Goal: Check status: Check status

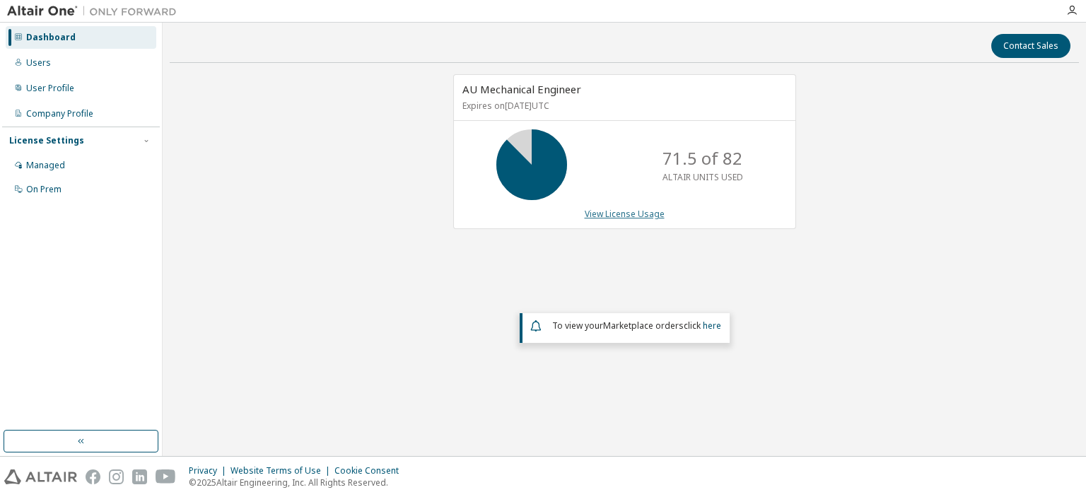
click at [644, 217] on link "View License Usage" at bounding box center [625, 214] width 80 height 12
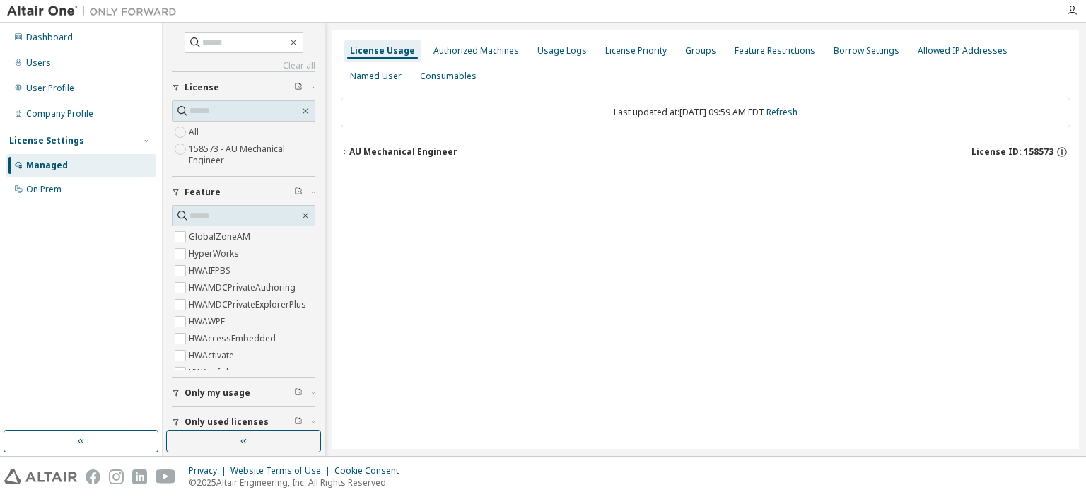
click at [347, 153] on icon "button" at bounding box center [345, 152] width 8 height 8
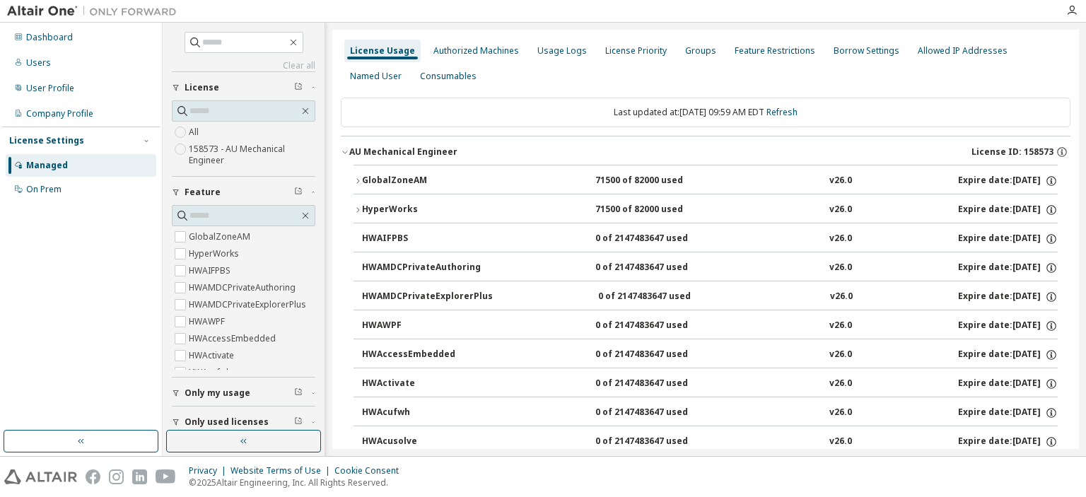
click at [360, 178] on icon "button" at bounding box center [358, 181] width 8 height 8
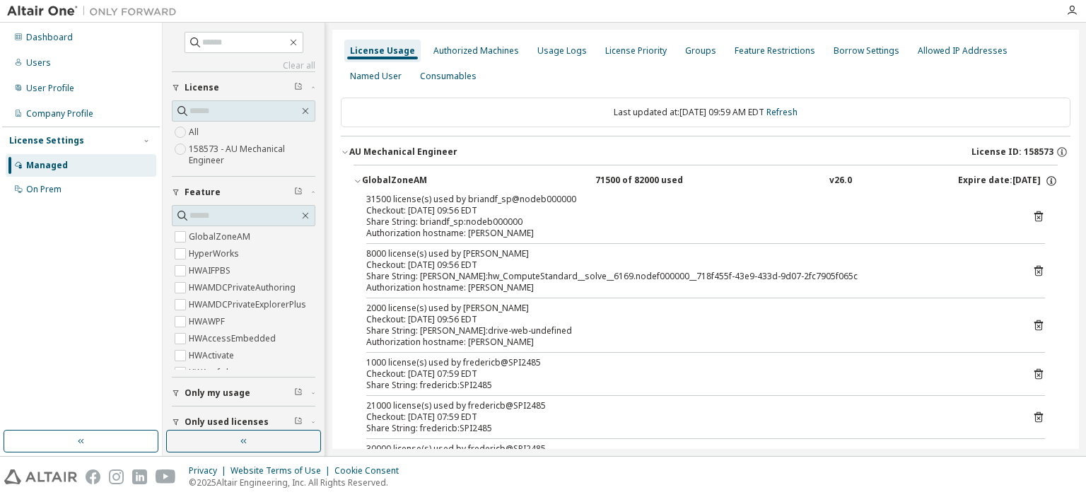
drag, startPoint x: 538, startPoint y: 192, endPoint x: 427, endPoint y: 192, distance: 111.0
click at [427, 192] on button "GlobalZoneAM 71500 of 82000 used v26.0 Expire date: 2026-08-31" at bounding box center [706, 180] width 704 height 31
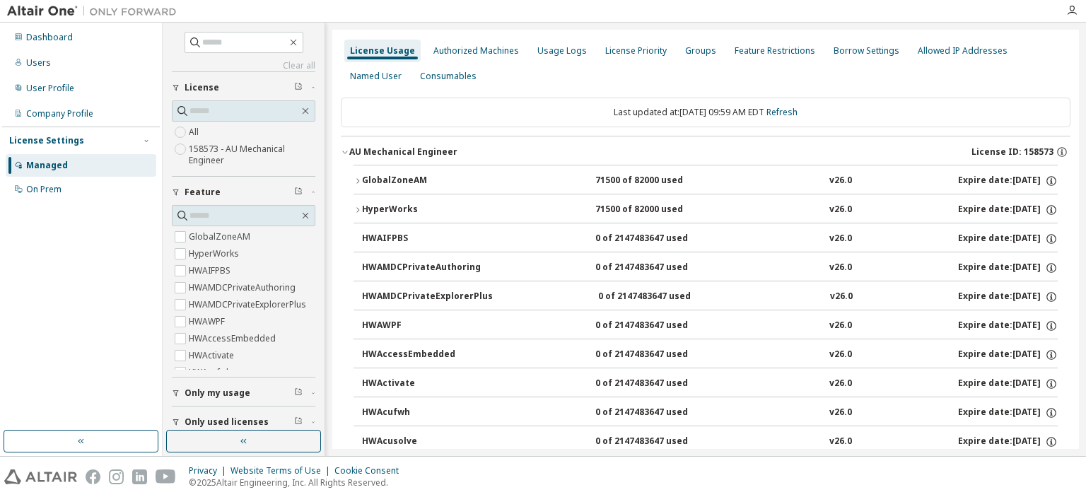
drag, startPoint x: 204, startPoint y: 395, endPoint x: 211, endPoint y: 395, distance: 7.8
click at [206, 395] on span "Only my usage" at bounding box center [218, 393] width 66 height 11
click at [197, 407] on label "Yes" at bounding box center [197, 414] width 17 height 17
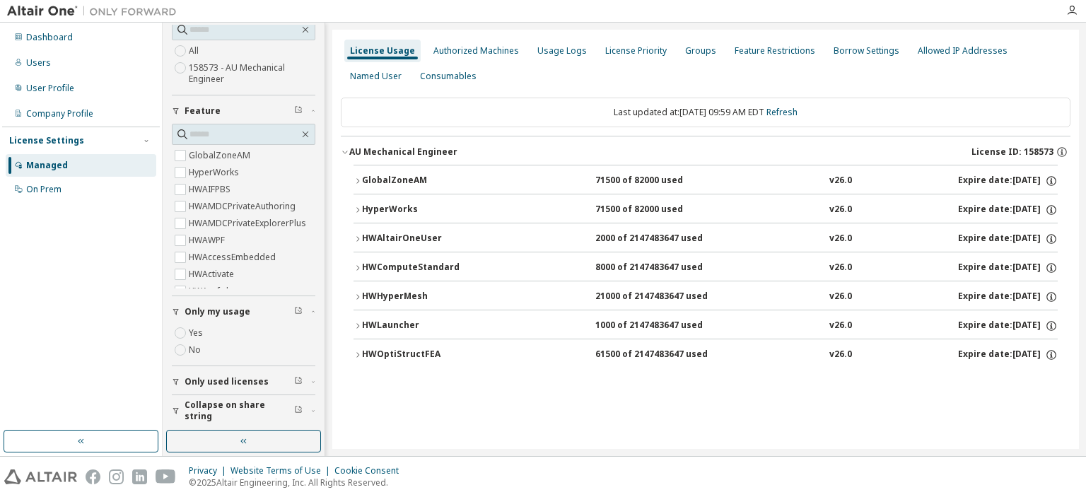
click at [229, 385] on span "Only used licenses" at bounding box center [227, 381] width 84 height 11
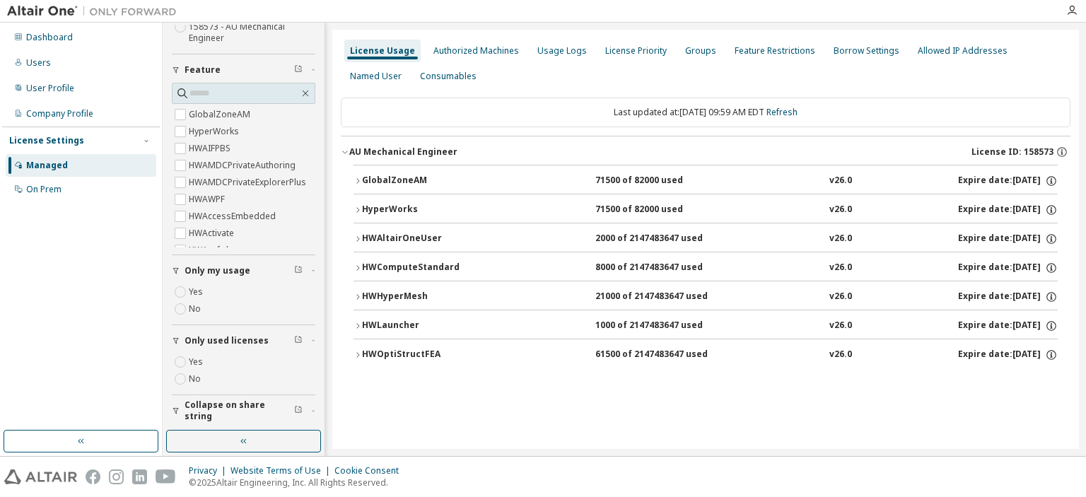
click at [180, 351] on button "Only used licenses" at bounding box center [244, 340] width 144 height 31
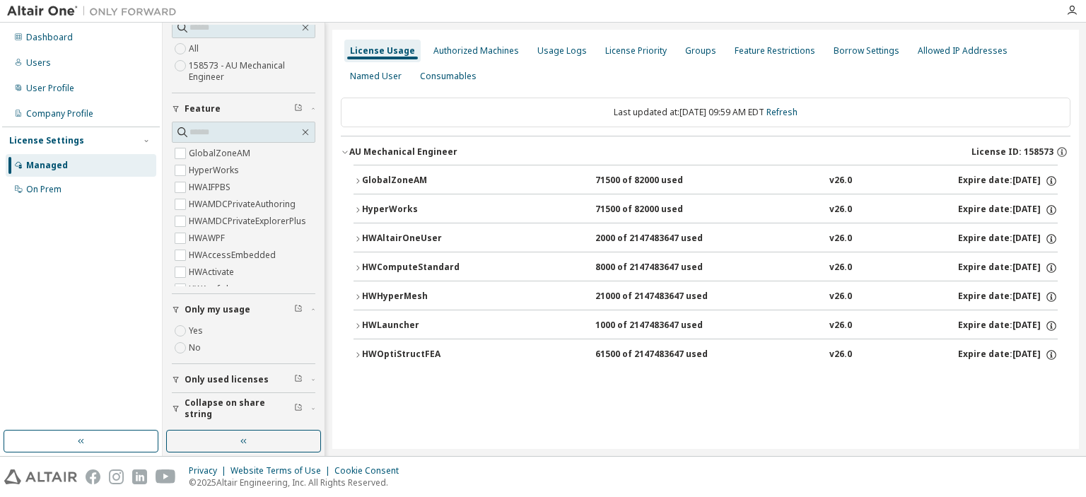
scroll to position [81, 0]
click at [219, 378] on span "Only used licenses" at bounding box center [227, 381] width 84 height 11
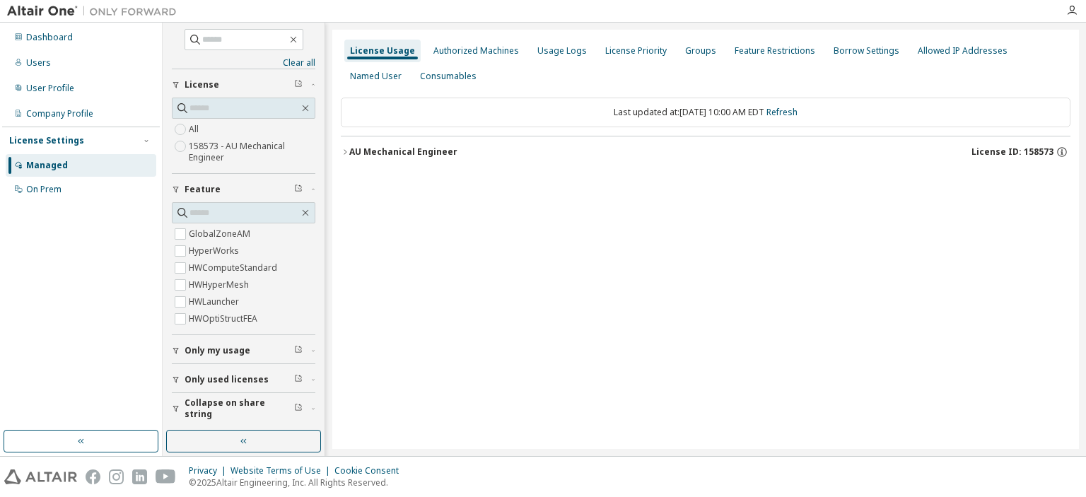
scroll to position [1, 0]
click at [344, 151] on icon "button" at bounding box center [345, 152] width 8 height 8
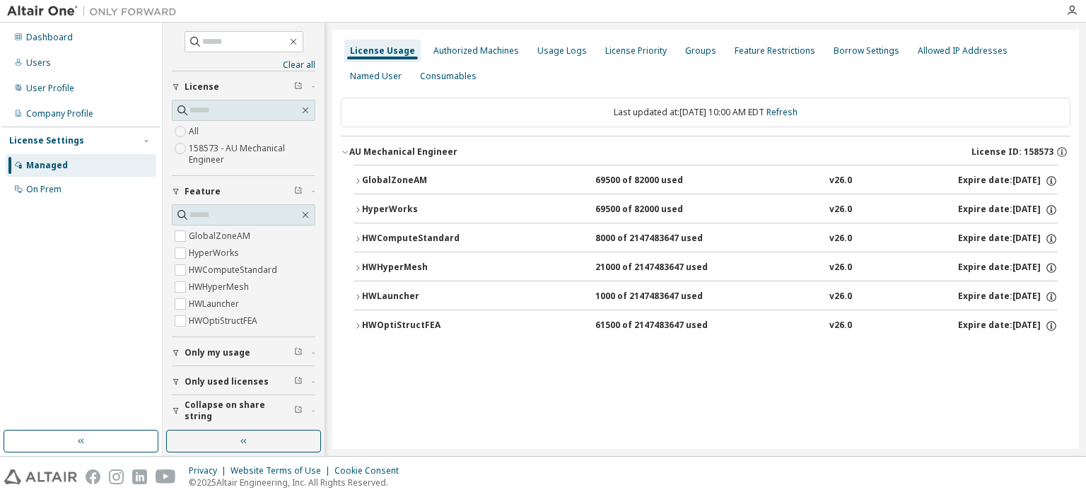
click at [356, 177] on icon "button" at bounding box center [358, 181] width 8 height 8
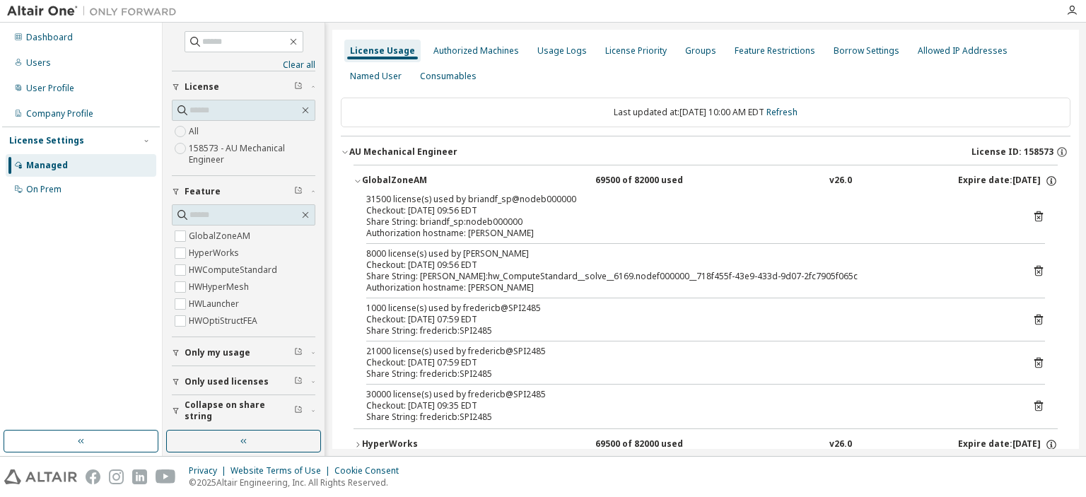
click at [478, 398] on div "30000 license(s) used by fredericb@SPI2485" at bounding box center [688, 394] width 645 height 11
click at [504, 352] on div "21000 license(s) used by fredericb@SPI2485" at bounding box center [688, 351] width 645 height 11
click at [1038, 405] on icon at bounding box center [1039, 406] width 13 height 13
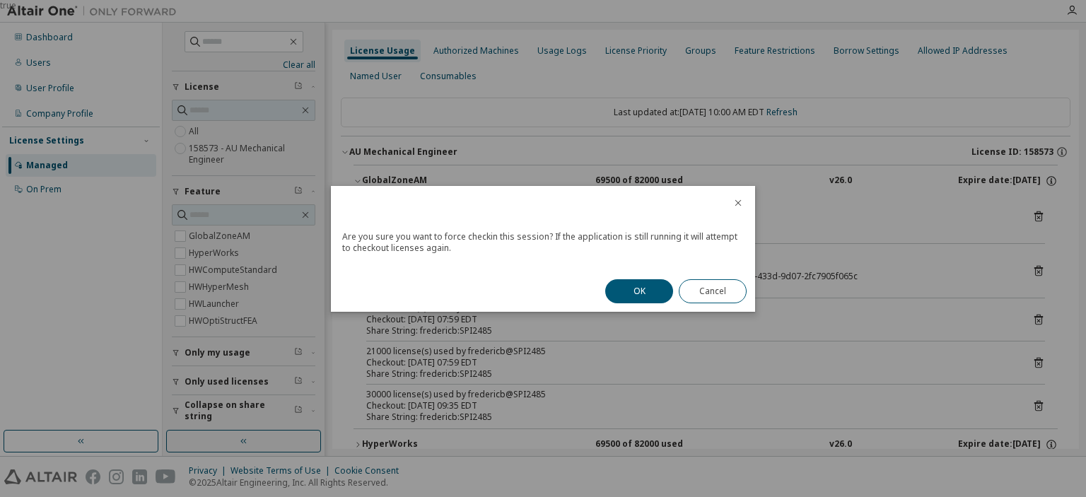
click at [628, 290] on button "OK" at bounding box center [639, 291] width 68 height 24
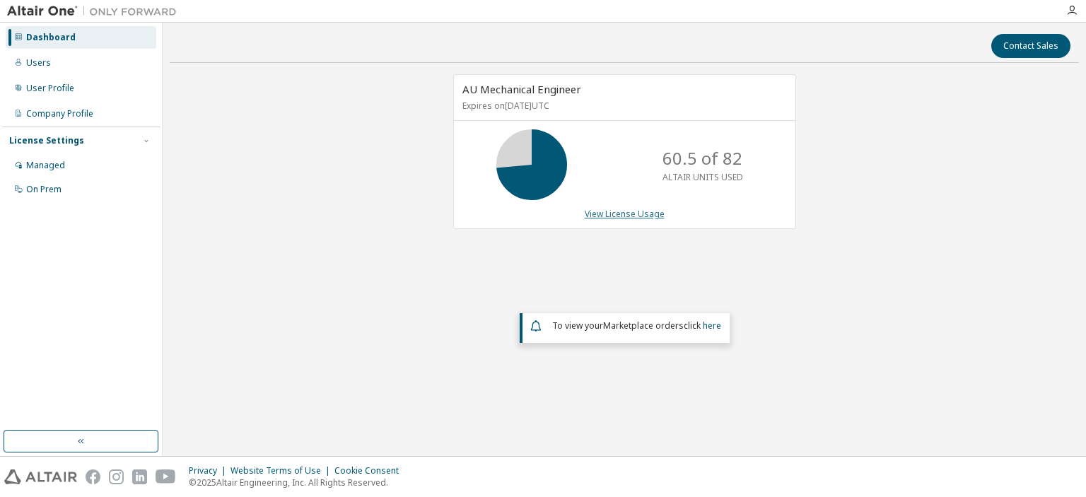
click at [631, 215] on link "View License Usage" at bounding box center [625, 214] width 80 height 12
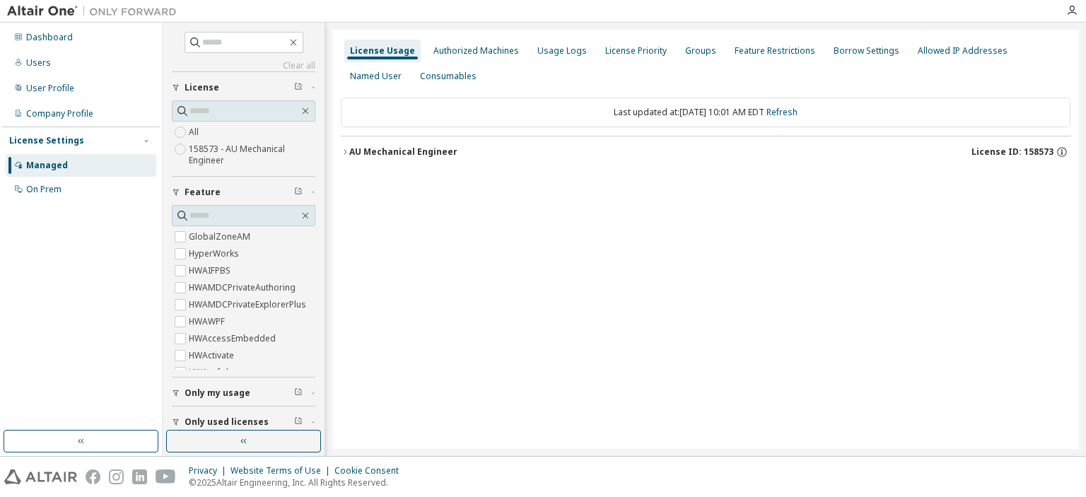
click at [190, 288] on label "HWAMDCPrivateAuthoring" at bounding box center [244, 287] width 110 height 17
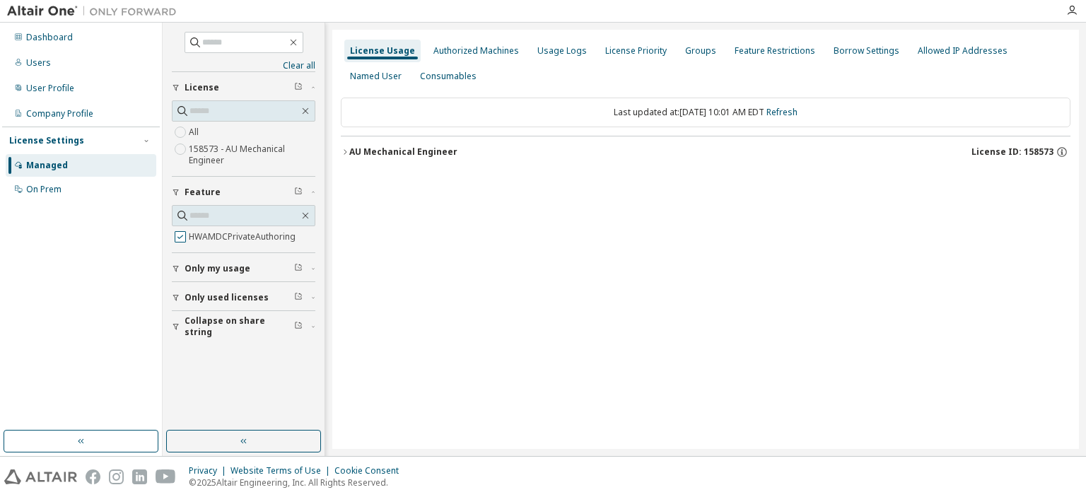
click at [202, 236] on label "HWAMDCPrivateAuthoring" at bounding box center [244, 236] width 110 height 17
click at [225, 271] on span "Only my usage" at bounding box center [218, 268] width 66 height 11
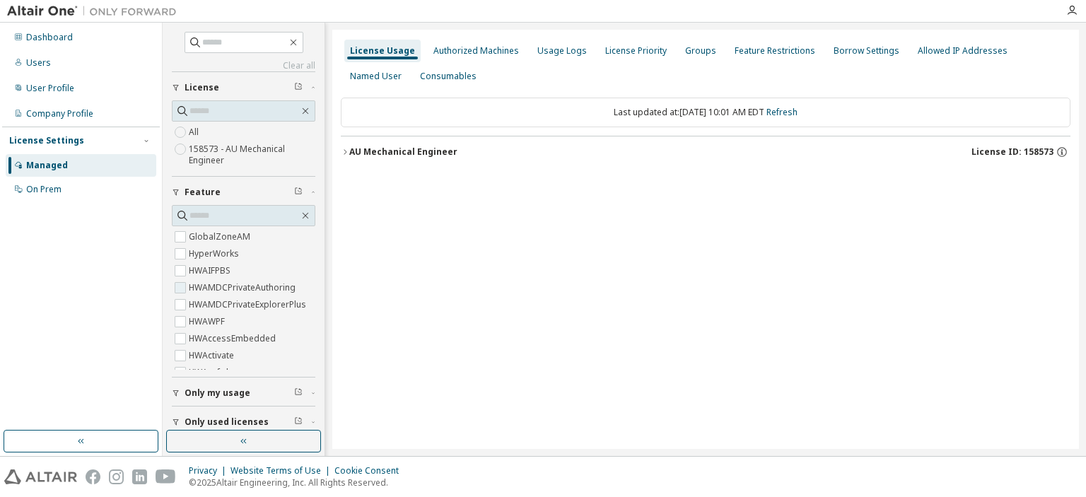
click at [202, 296] on label "HWAMDCPrivateExplorerPlus" at bounding box center [249, 304] width 120 height 17
click at [211, 308] on label "HWAMDCPrivateExplorerPlus" at bounding box center [249, 304] width 120 height 17
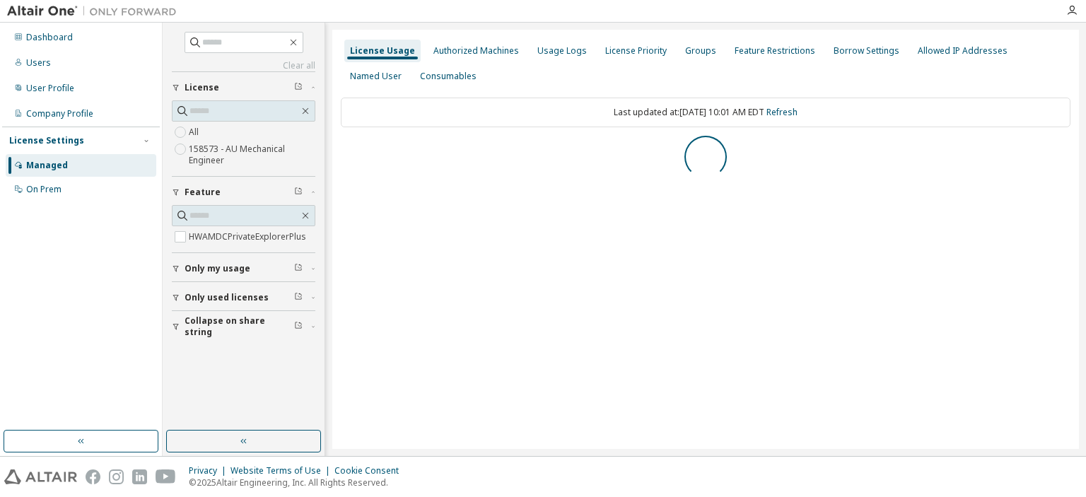
click at [209, 271] on span "Only my usage" at bounding box center [218, 268] width 66 height 11
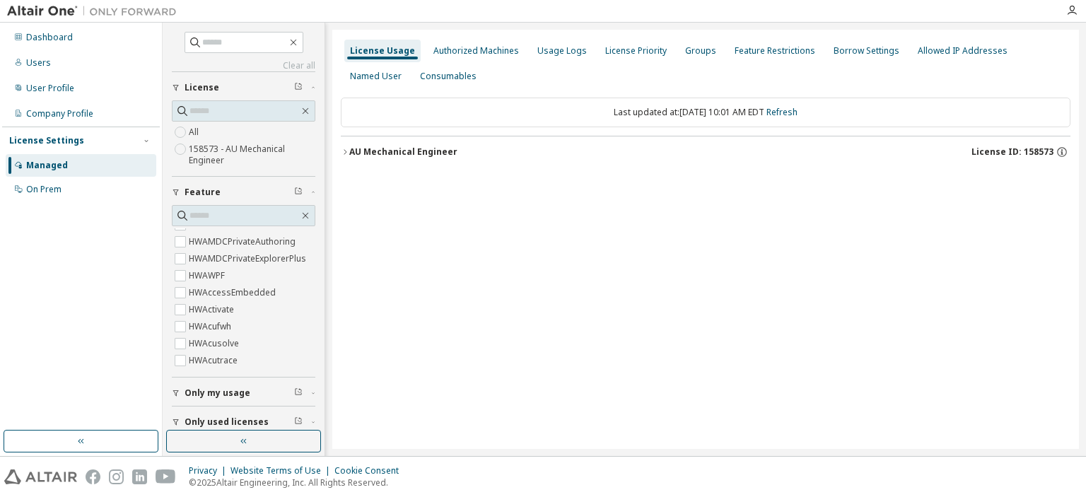
scroll to position [71, 0]
click at [215, 395] on span "Only my usage" at bounding box center [218, 393] width 66 height 11
click at [199, 407] on label "Yes" at bounding box center [197, 414] width 17 height 17
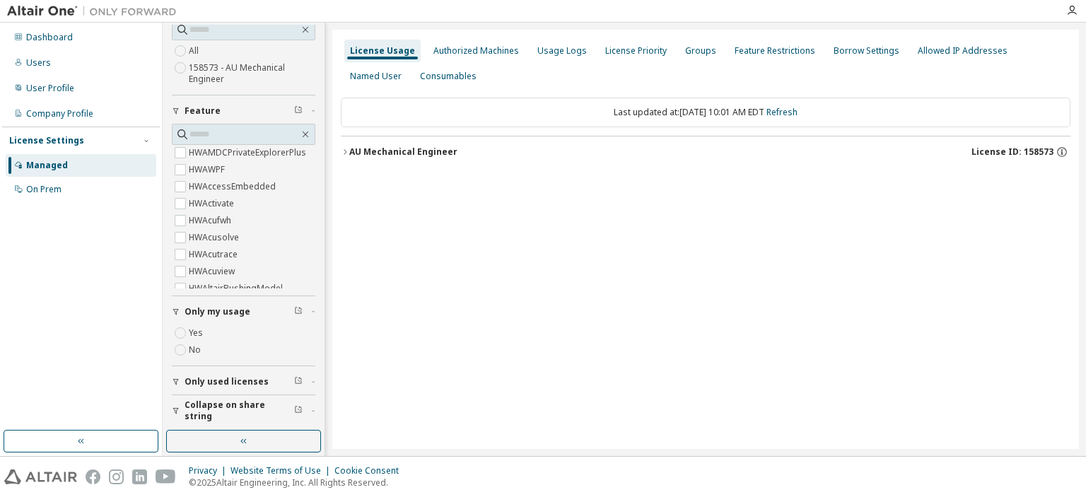
click at [244, 376] on span "Only used licenses" at bounding box center [227, 381] width 84 height 11
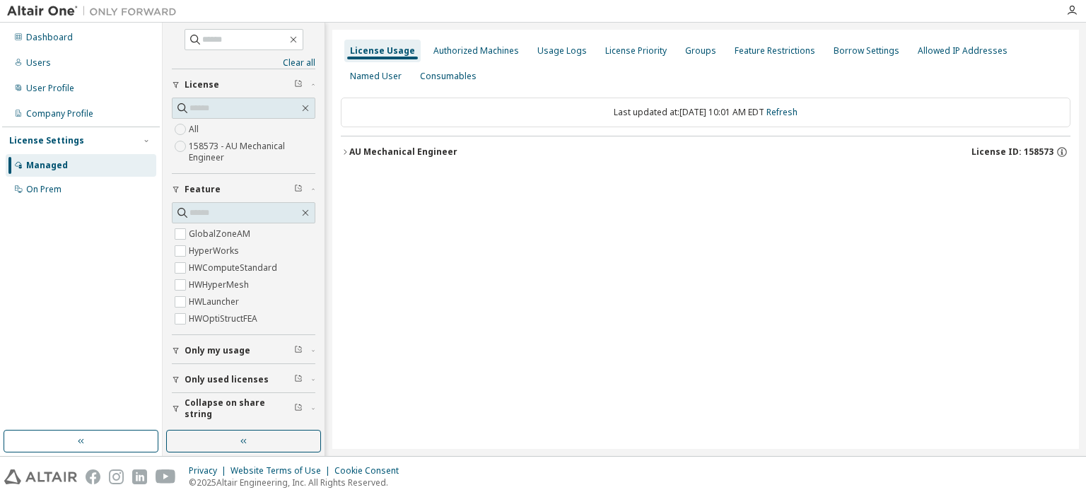
scroll to position [1, 0]
click at [365, 152] on div "AU Mechanical Engineer" at bounding box center [403, 151] width 108 height 11
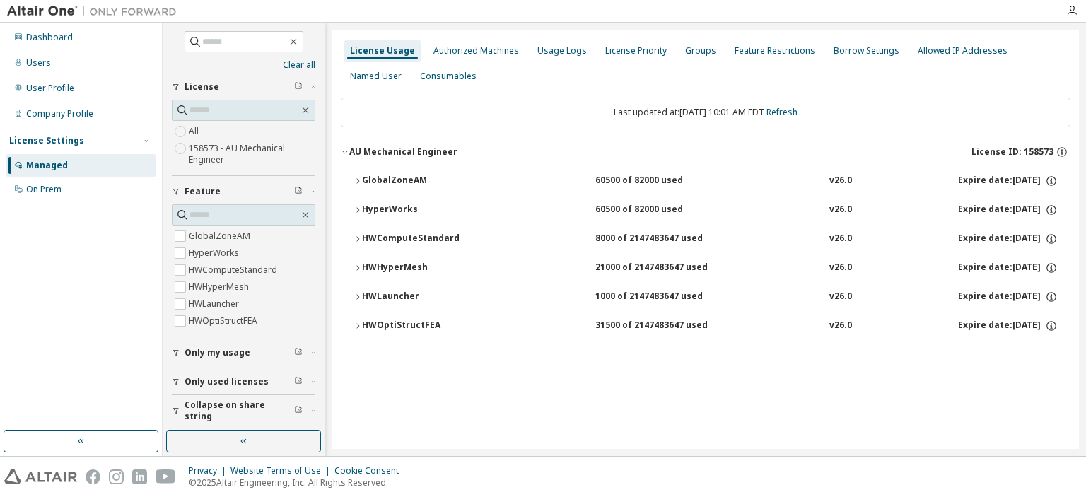
click at [371, 175] on button "GlobalZoneAM 60500 of 82000 used v26.0 Expire date: 2026-08-31" at bounding box center [706, 180] width 704 height 31
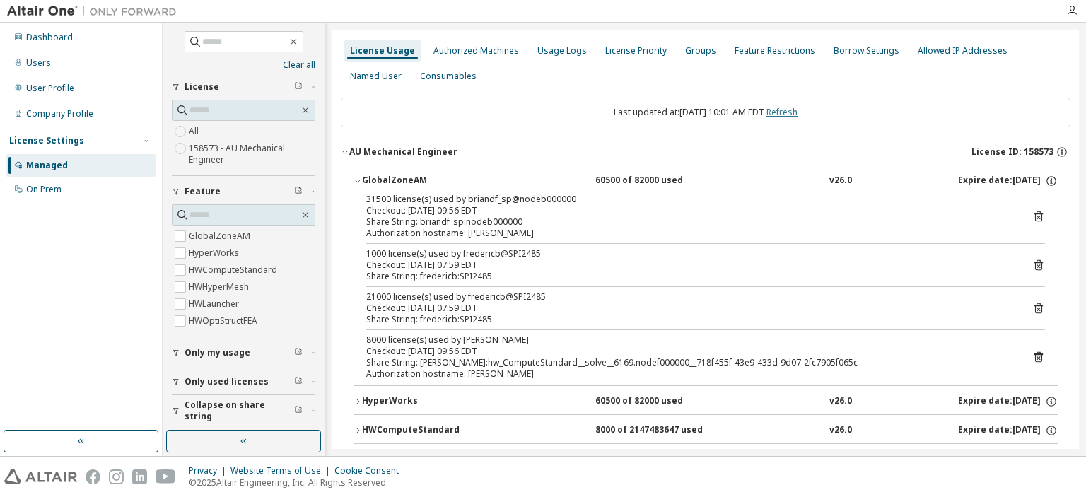
click at [789, 115] on link "Refresh" at bounding box center [782, 112] width 31 height 12
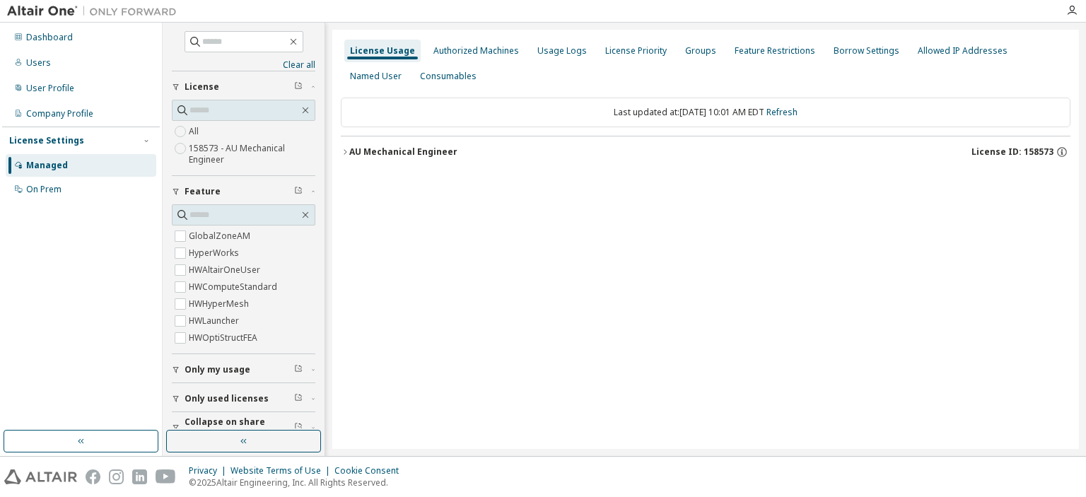
click at [350, 149] on button "AU Mechanical Engineer License ID: 158573" at bounding box center [706, 151] width 730 height 31
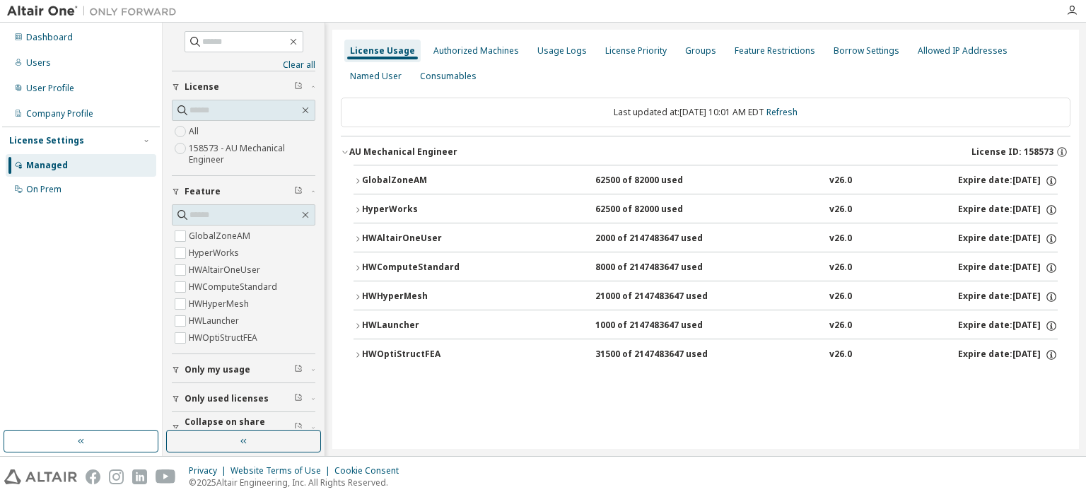
click at [347, 187] on div "GlobalZoneAM 62500 of 82000 used v26.0 Expire date: 2026-08-31 HyperWorks 62500…" at bounding box center [706, 269] width 730 height 209
click at [364, 178] on div "GlobalZoneAM" at bounding box center [425, 181] width 127 height 13
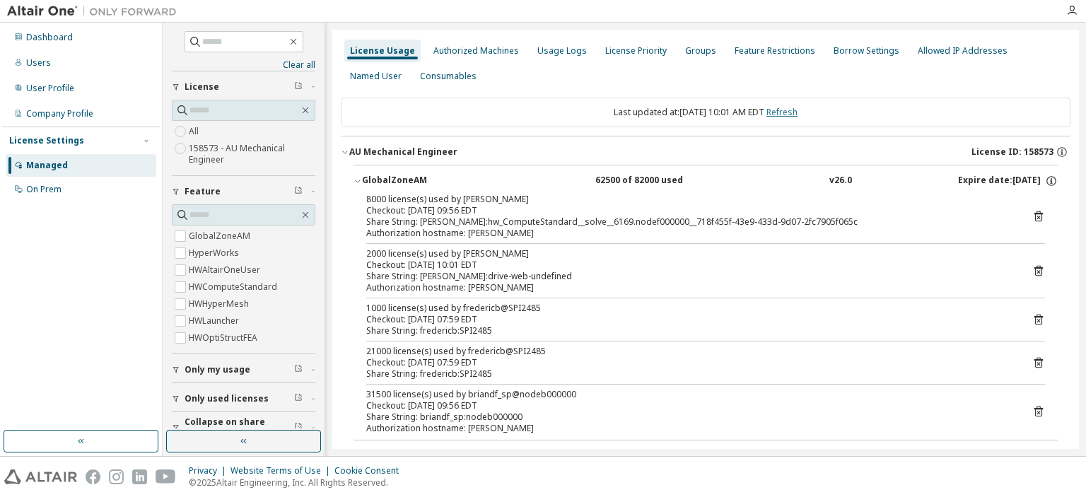
click at [798, 112] on link "Refresh" at bounding box center [782, 112] width 31 height 12
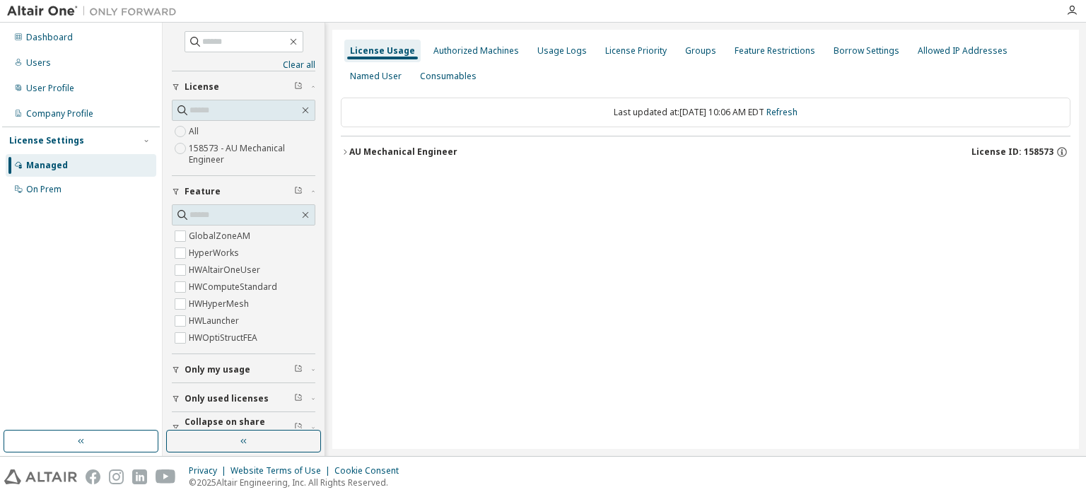
click at [342, 148] on icon "button" at bounding box center [345, 152] width 8 height 8
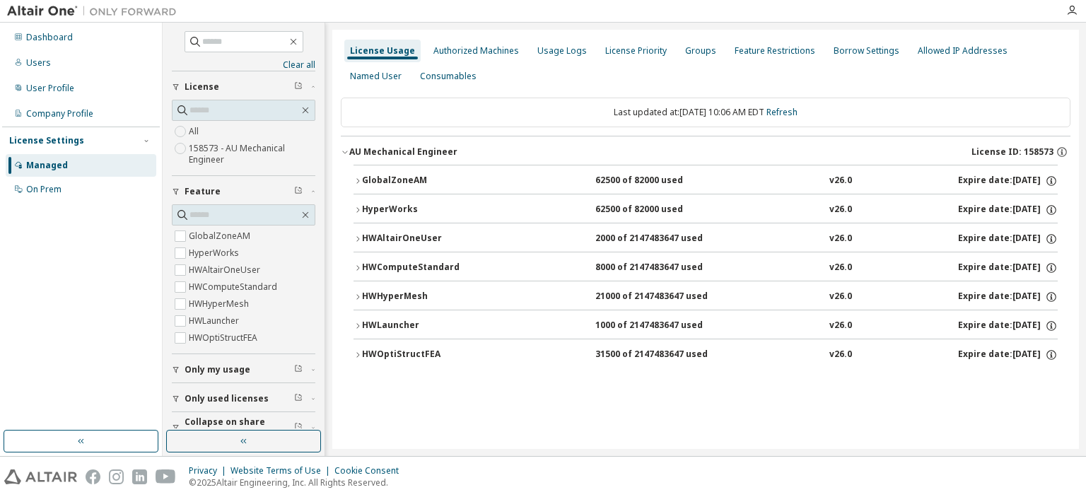
click at [356, 267] on icon "button" at bounding box center [358, 268] width 8 height 8
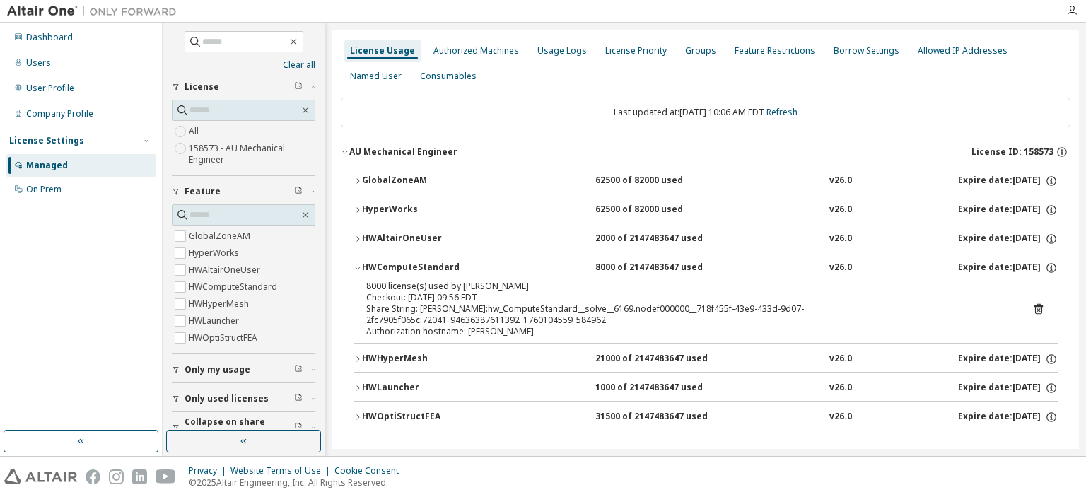
click at [356, 402] on button "HWOptiStructFEA 31500 of 2147483647 used v26.0 Expire date: 2026-08-31" at bounding box center [706, 417] width 704 height 31
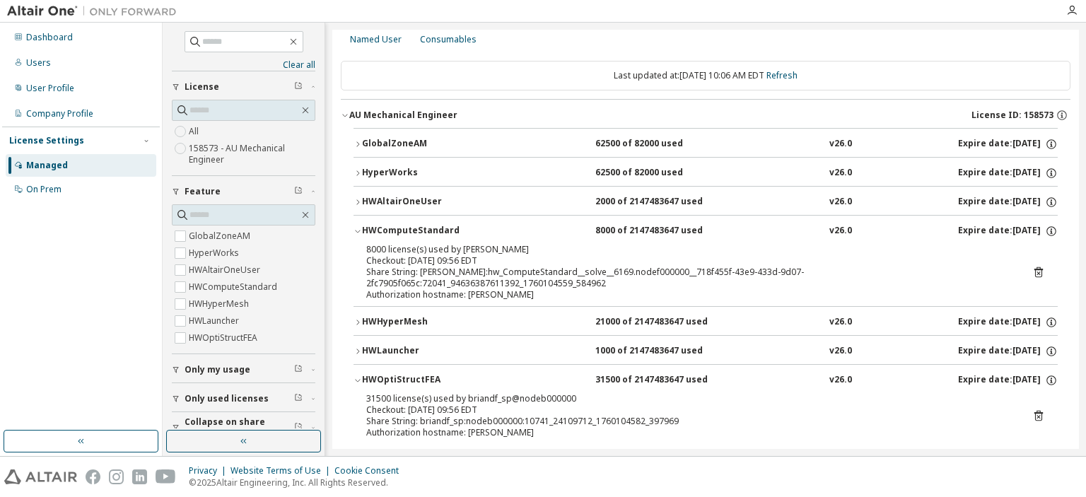
scroll to position [55, 0]
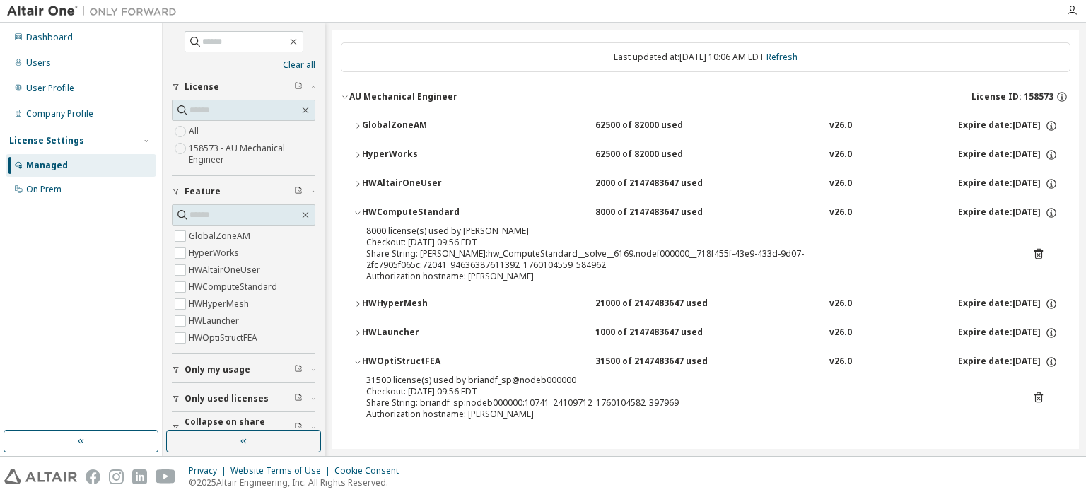
click at [358, 124] on icon "button" at bounding box center [357, 125] width 3 height 5
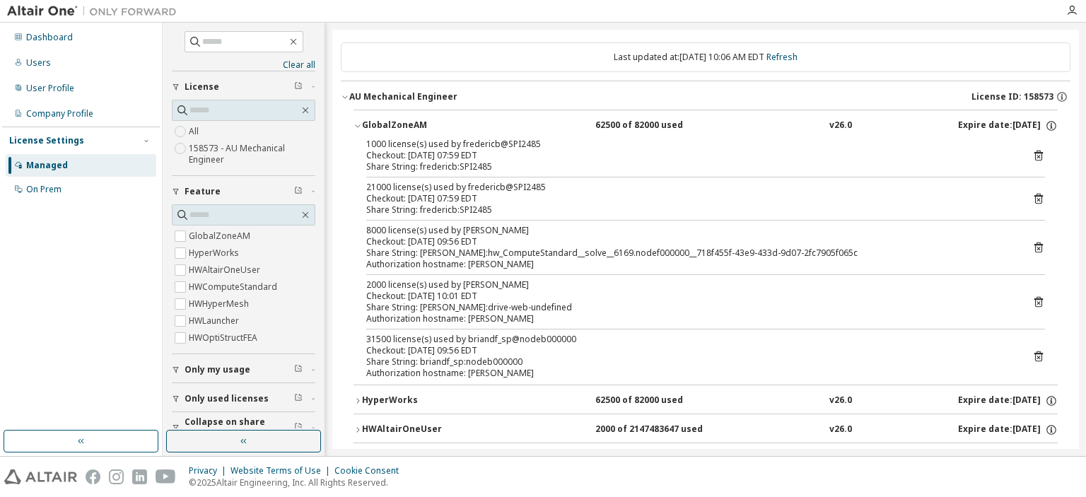
click at [358, 124] on icon "button" at bounding box center [358, 126] width 8 height 8
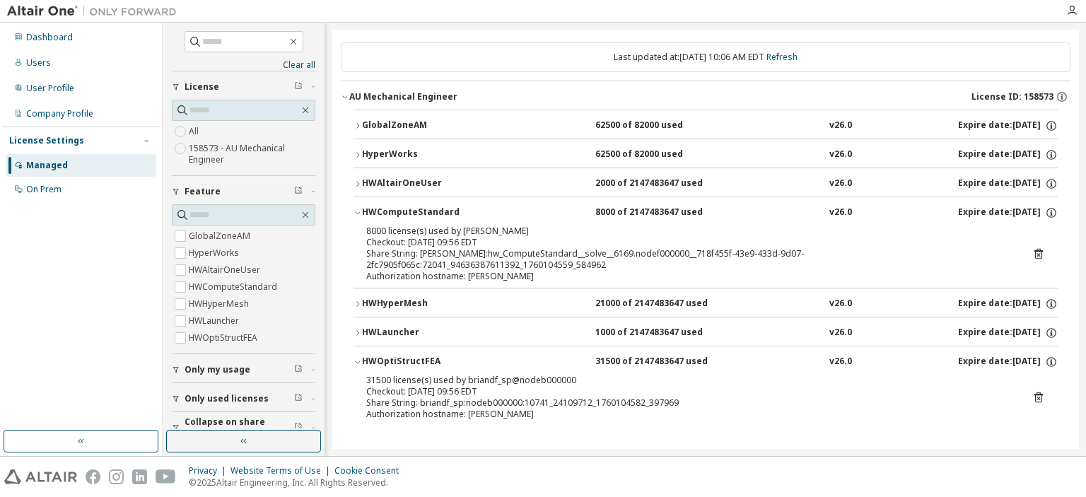
click at [362, 175] on button "HWAltairOneUser 2000 of 2147483647 used v26.0 Expire date: 2026-08-31" at bounding box center [706, 183] width 704 height 31
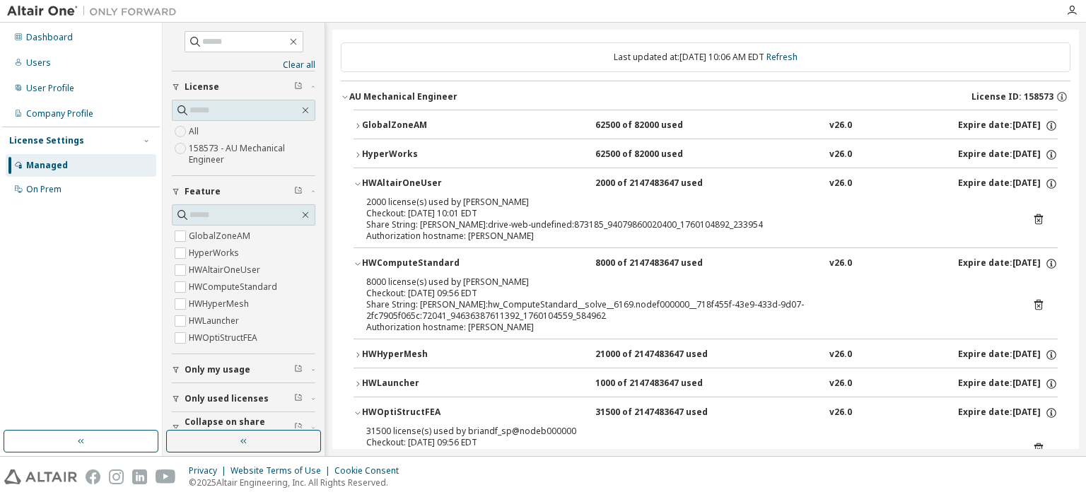
click at [358, 181] on icon "button" at bounding box center [358, 184] width 8 height 8
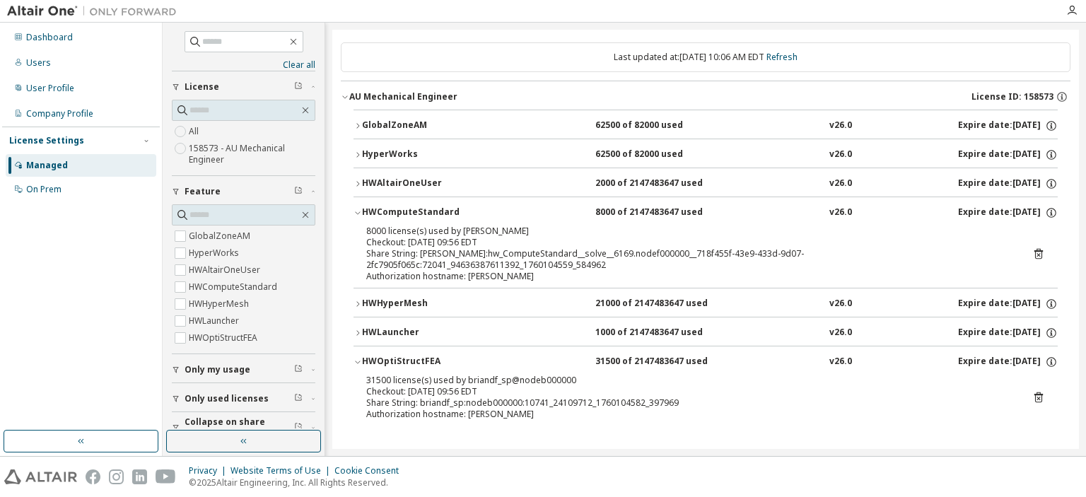
click at [354, 154] on icon "button" at bounding box center [358, 155] width 8 height 8
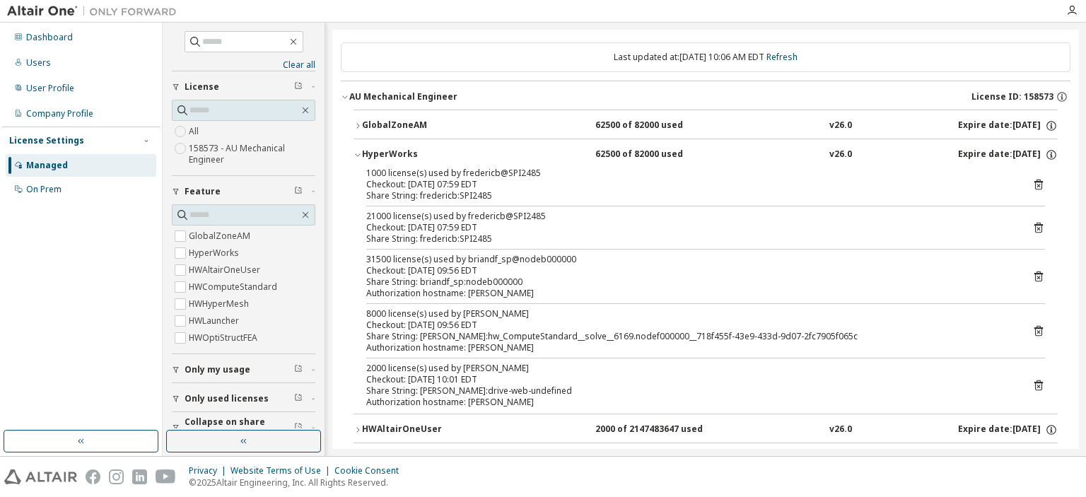
click at [356, 155] on icon "button" at bounding box center [358, 155] width 8 height 8
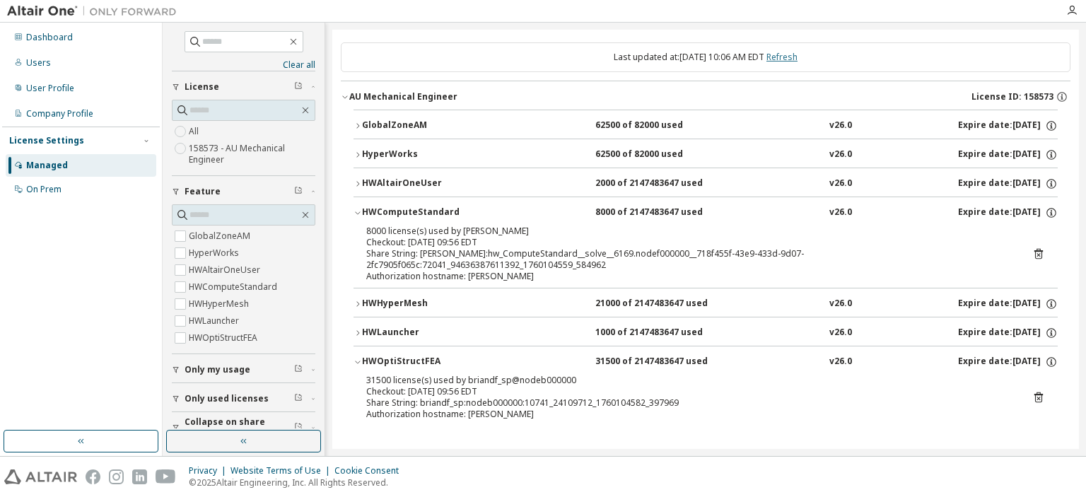
click at [792, 52] on link "Refresh" at bounding box center [782, 57] width 31 height 12
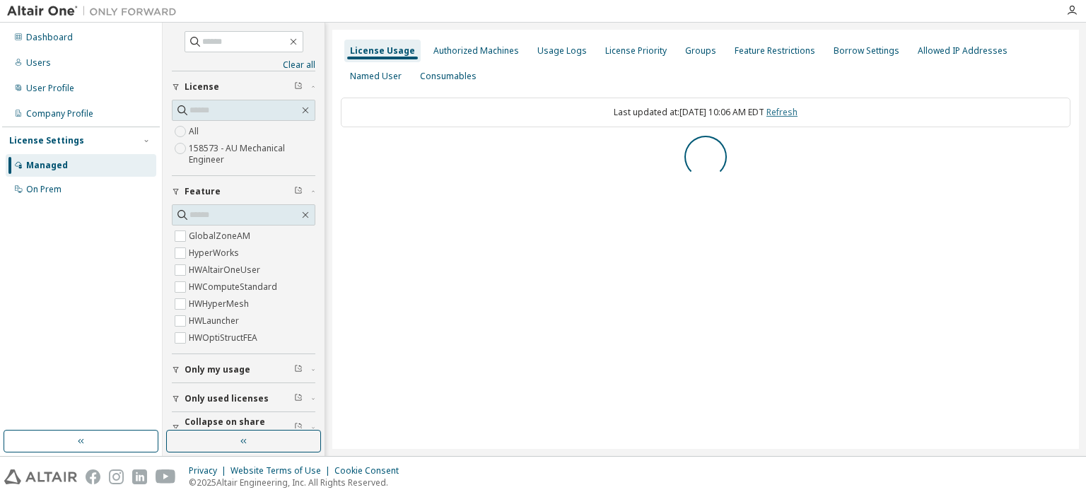
scroll to position [0, 0]
click at [342, 146] on button "AU Mechanical Engineer License ID: 158573" at bounding box center [706, 151] width 730 height 31
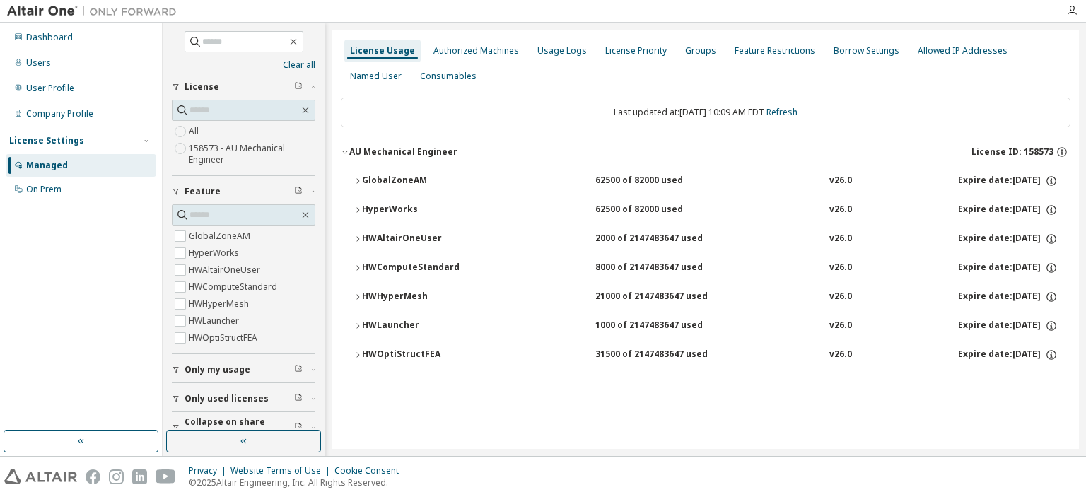
click at [354, 268] on icon "button" at bounding box center [358, 268] width 8 height 8
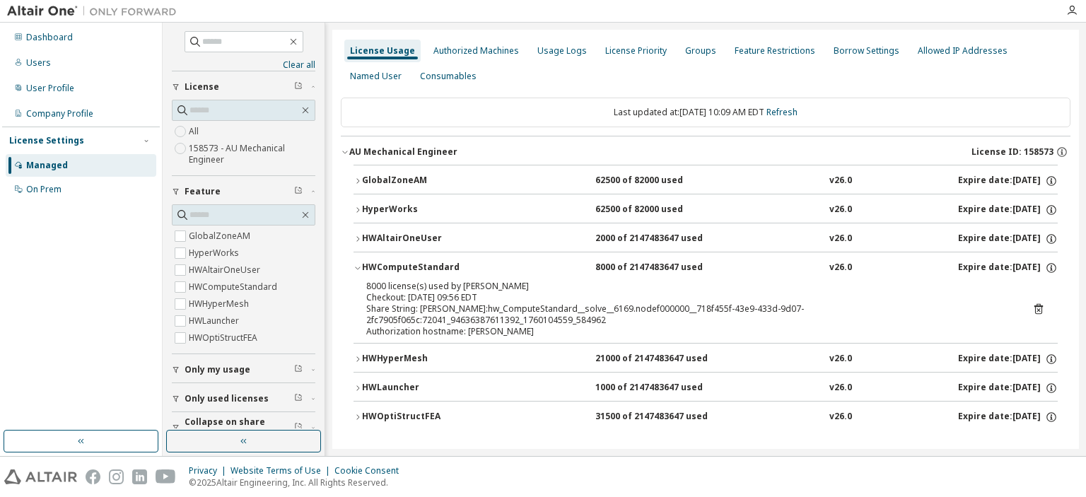
click at [1039, 303] on icon at bounding box center [1039, 309] width 13 height 13
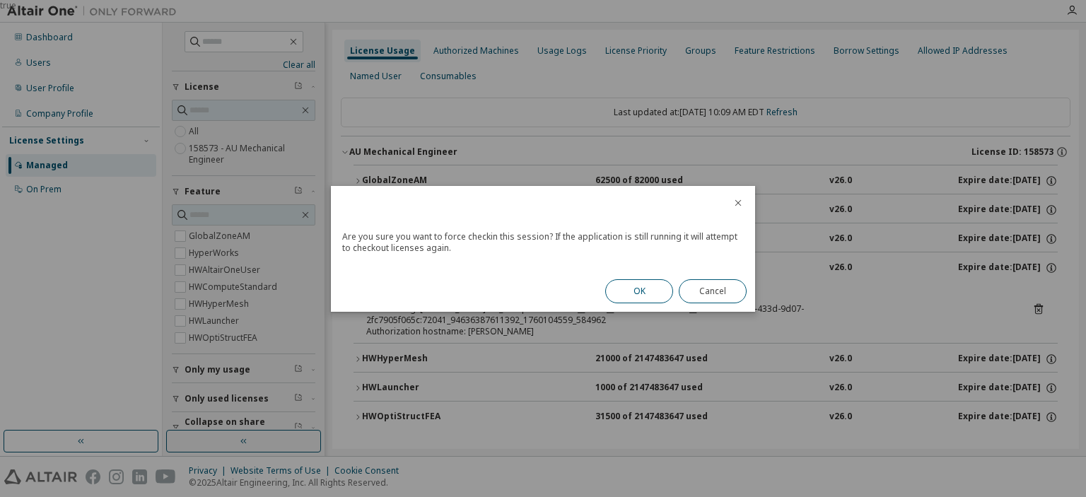
click at [631, 292] on button "OK" at bounding box center [639, 291] width 68 height 24
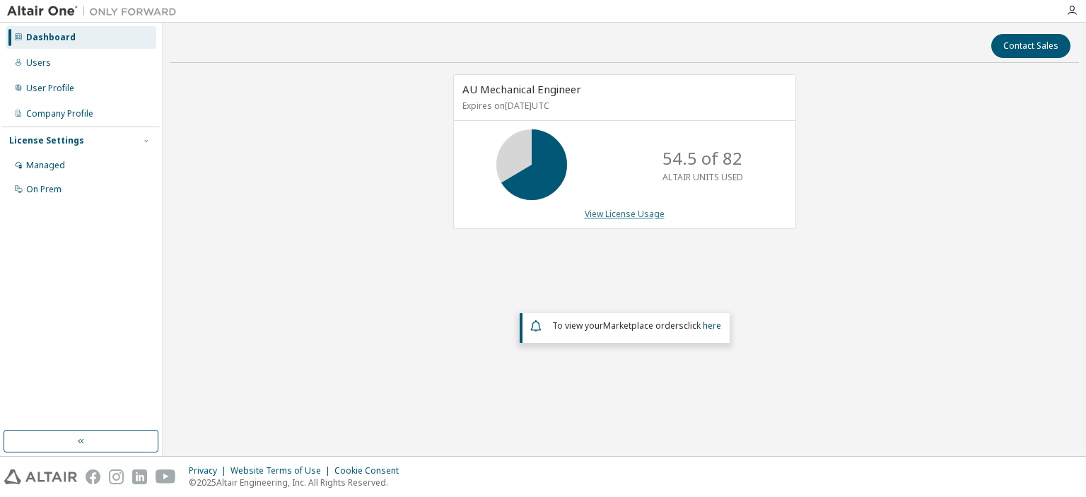
click at [604, 208] on link "View License Usage" at bounding box center [625, 214] width 80 height 12
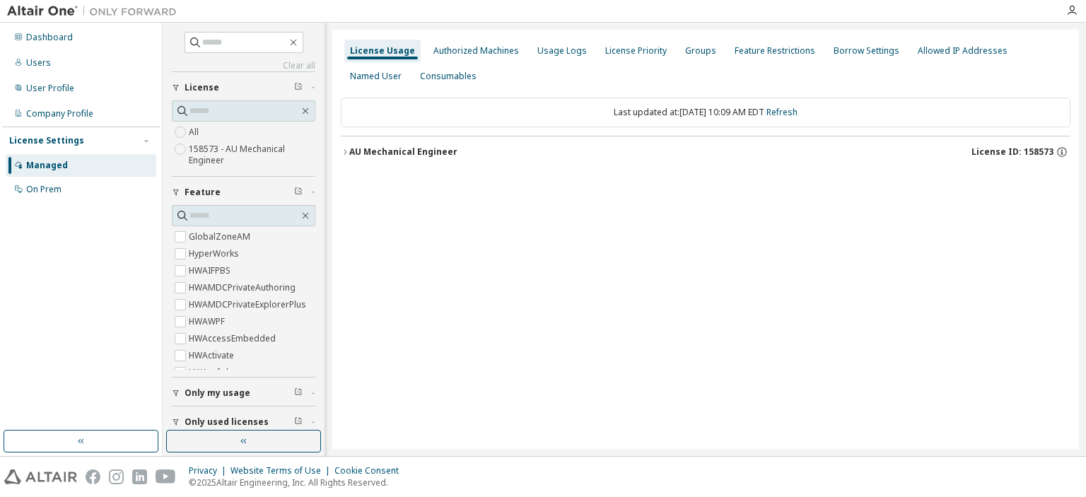
click at [341, 149] on icon "button" at bounding box center [345, 152] width 8 height 8
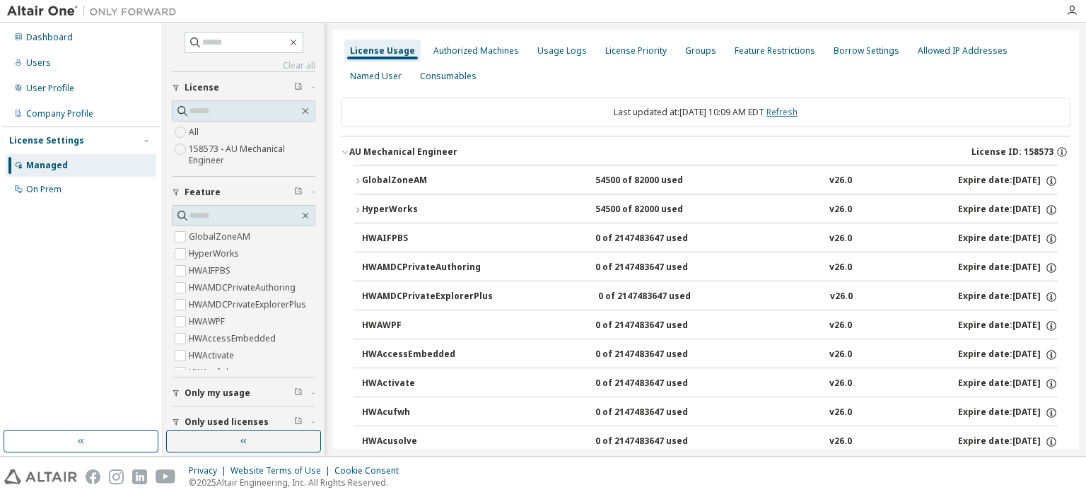
click at [798, 111] on link "Refresh" at bounding box center [782, 112] width 31 height 12
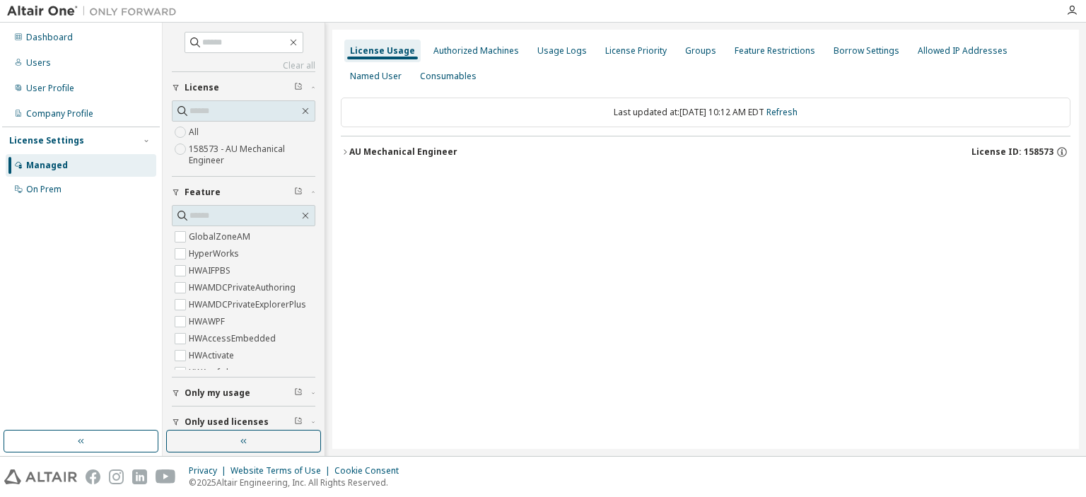
click at [344, 148] on icon "button" at bounding box center [345, 152] width 8 height 8
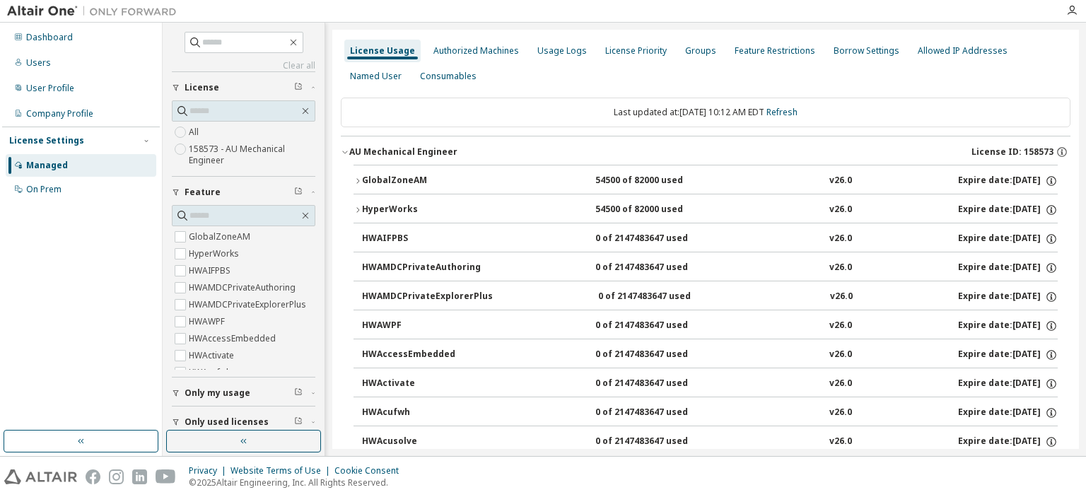
click at [355, 180] on icon "button" at bounding box center [358, 181] width 8 height 8
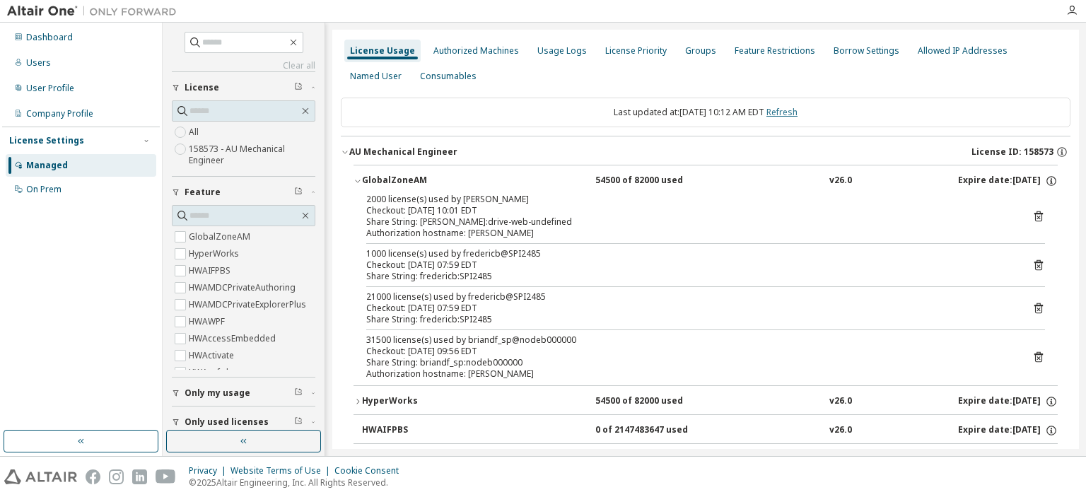
click at [798, 107] on link "Refresh" at bounding box center [782, 112] width 31 height 12
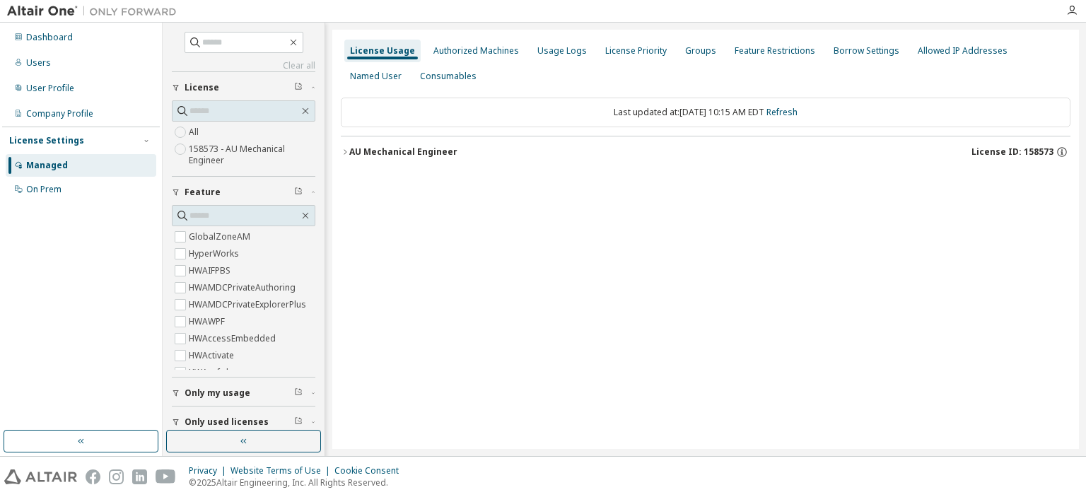
click at [347, 152] on icon "button" at bounding box center [345, 152] width 8 height 8
